Goal: Information Seeking & Learning: Learn about a topic

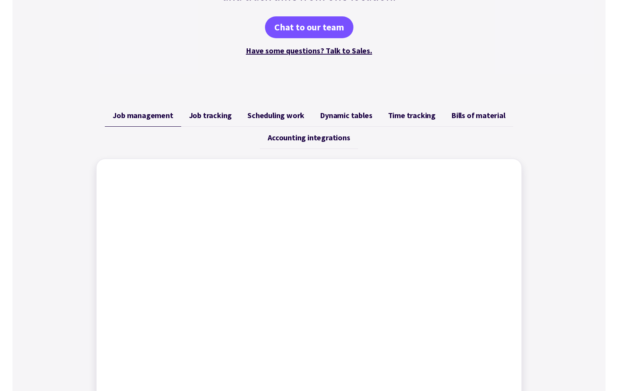
scroll to position [259, 0]
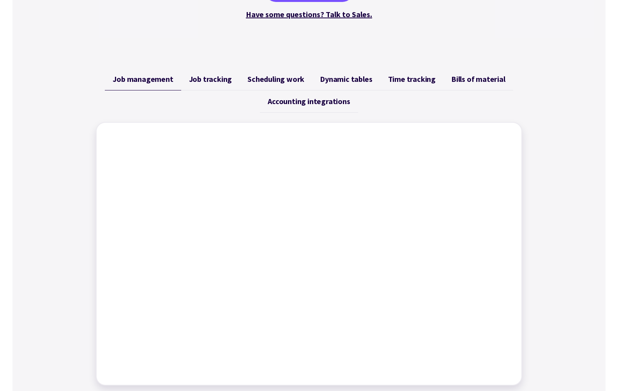
click at [209, 80] on span "Job tracking" at bounding box center [210, 78] width 43 height 9
click at [270, 78] on span "Scheduling work" at bounding box center [275, 78] width 57 height 9
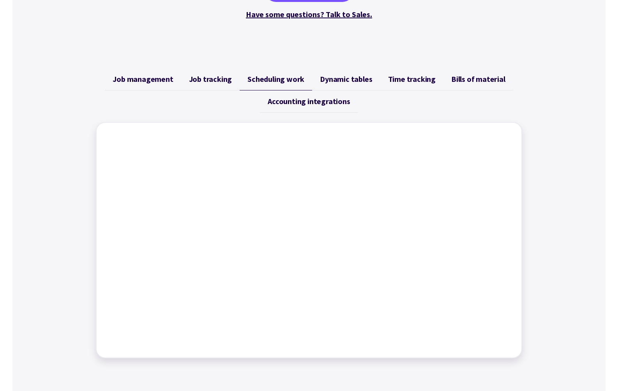
click at [343, 79] on span "Dynamic tables" at bounding box center [346, 78] width 52 height 9
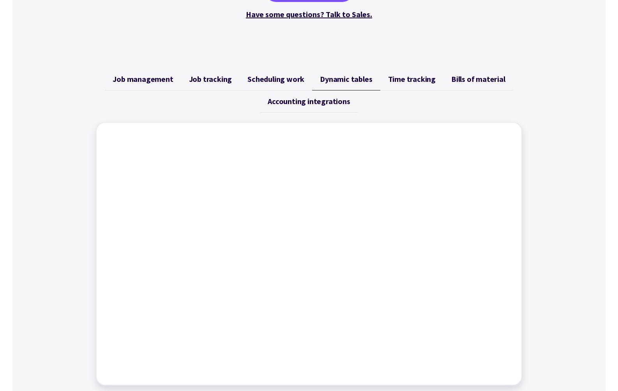
click at [402, 77] on span "Time tracking" at bounding box center [412, 78] width 48 height 9
click at [309, 101] on span "Accounting integrations" at bounding box center [309, 101] width 82 height 9
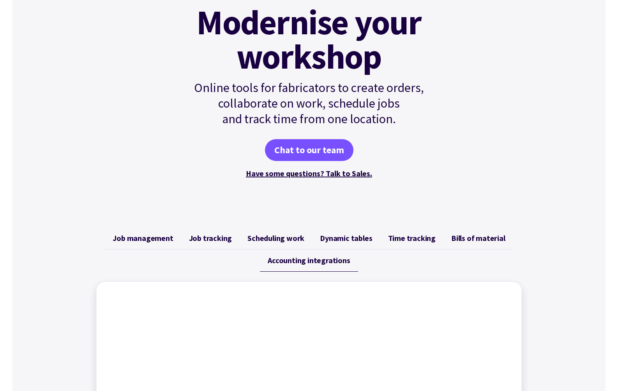
scroll to position [0, 0]
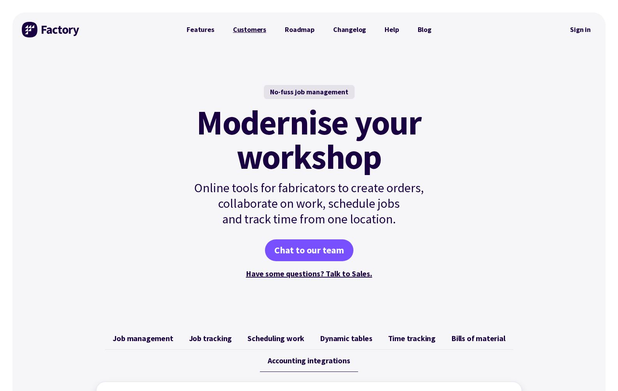
click at [250, 29] on link "Customers" at bounding box center [250, 30] width 52 height 16
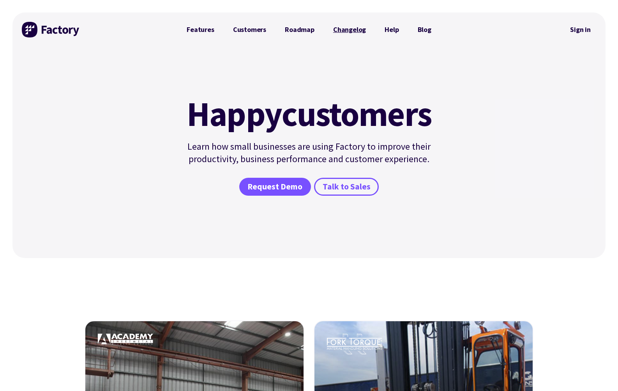
click at [341, 30] on link "Changelog" at bounding box center [349, 30] width 51 height 16
click at [353, 188] on span "Talk to Sales" at bounding box center [346, 186] width 48 height 11
click at [278, 191] on span "Request Demo" at bounding box center [274, 186] width 55 height 11
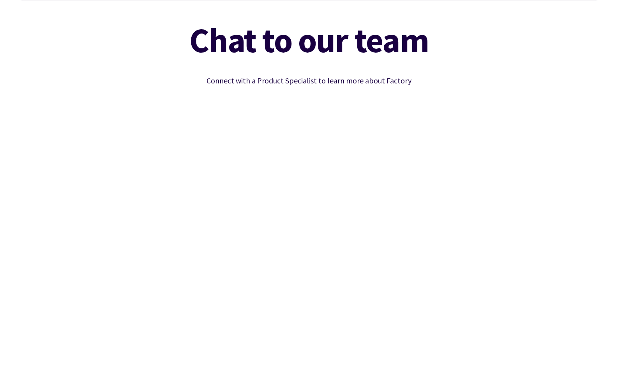
scroll to position [115, 0]
